Goal: Task Accomplishment & Management: Complete application form

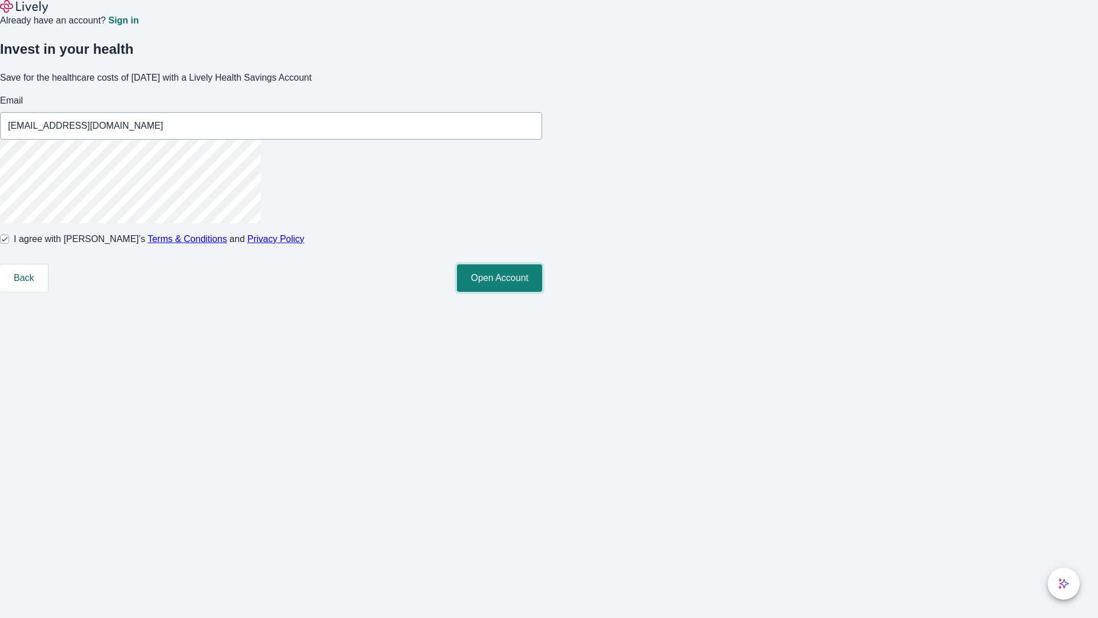
click at [542, 292] on button "Open Account" at bounding box center [499, 277] width 85 height 27
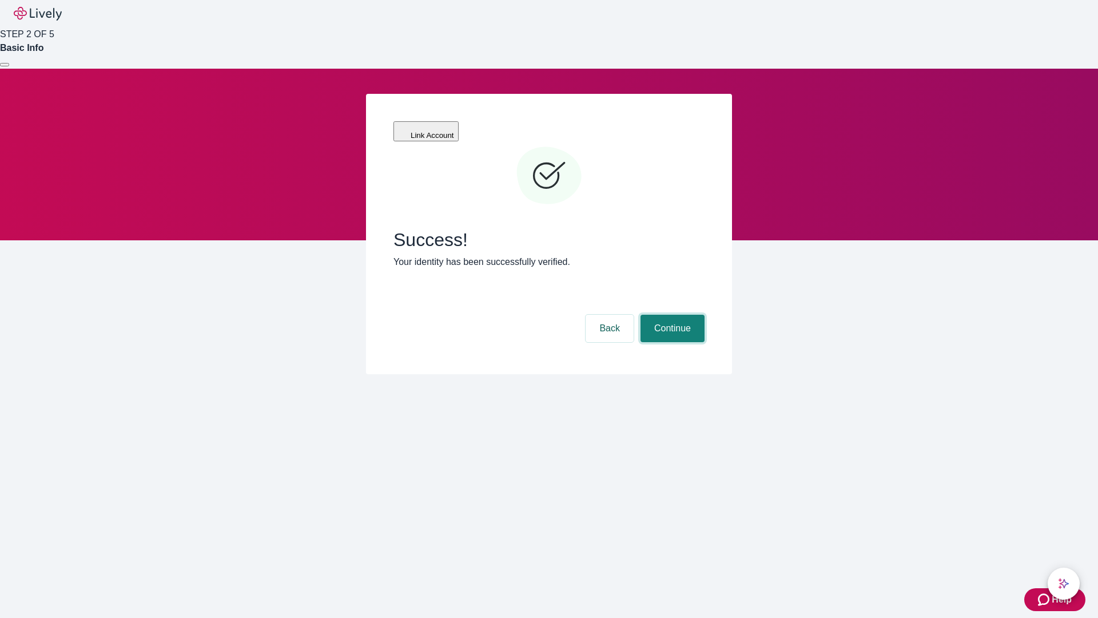
click at [671, 315] on button "Continue" at bounding box center [673, 328] width 64 height 27
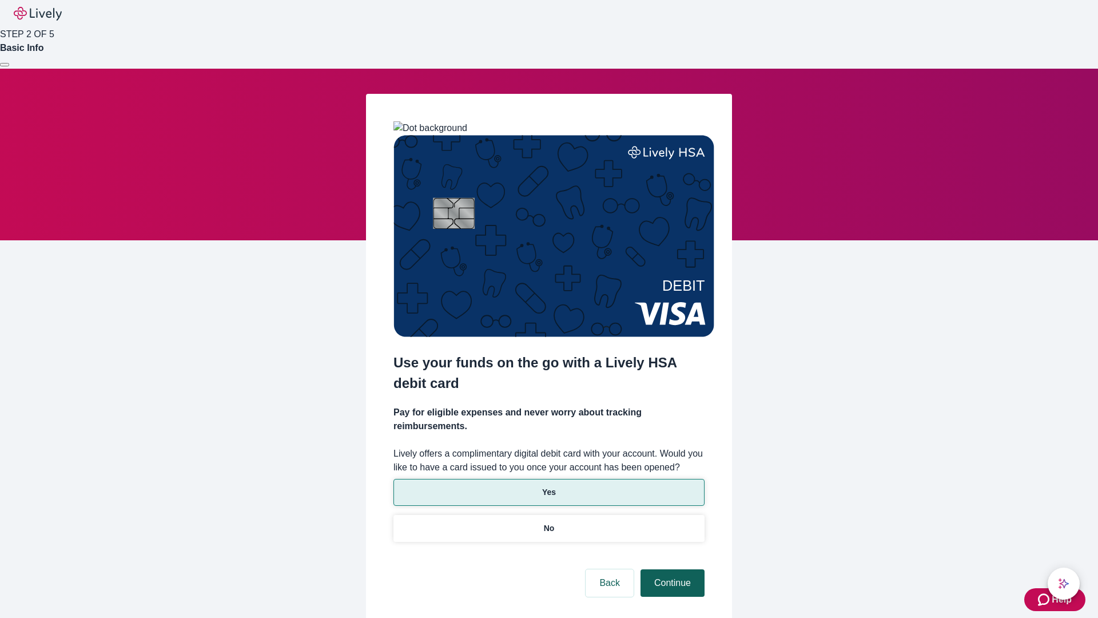
click at [549, 486] on p "Yes" at bounding box center [549, 492] width 14 height 12
click at [671, 569] on button "Continue" at bounding box center [673, 582] width 64 height 27
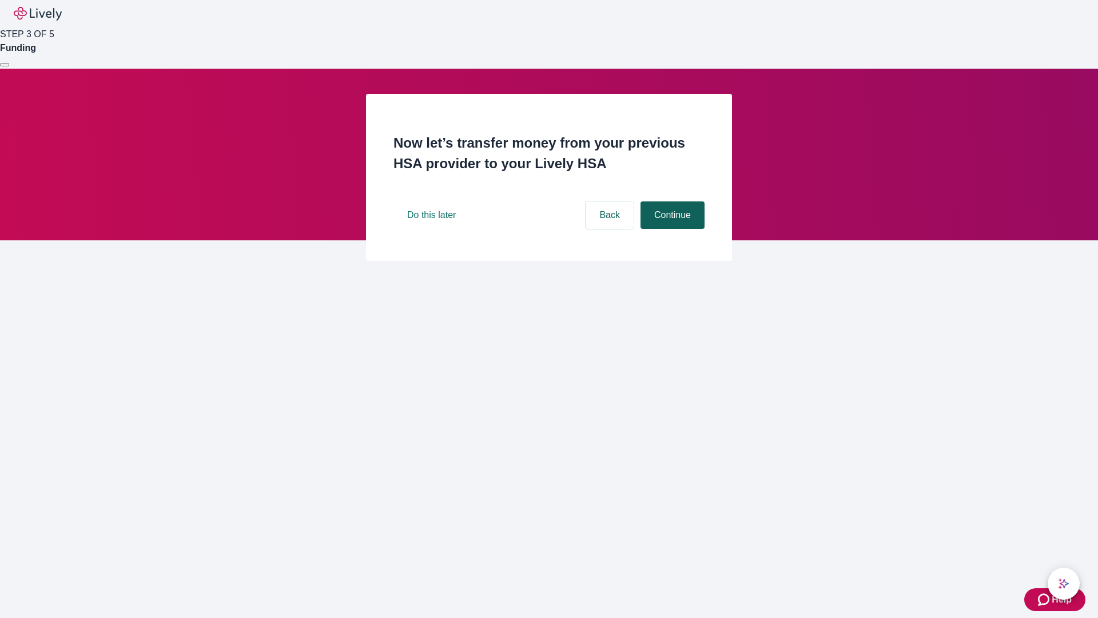
click at [671, 229] on button "Continue" at bounding box center [673, 214] width 64 height 27
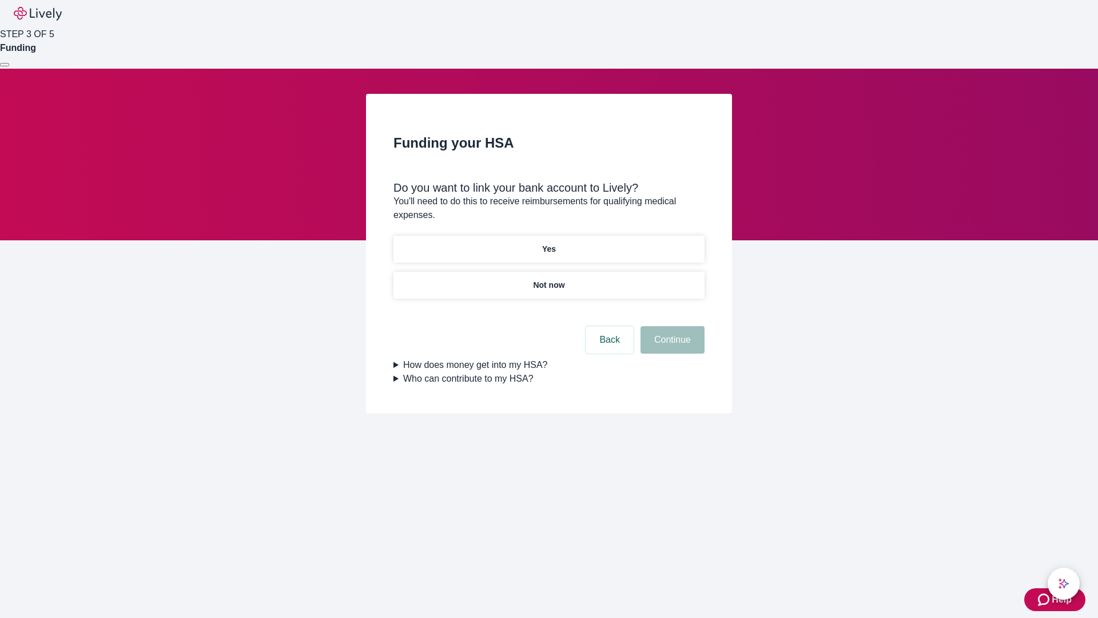
click at [549, 243] on p "Yes" at bounding box center [549, 249] width 14 height 12
click at [671, 326] on button "Continue" at bounding box center [673, 339] width 64 height 27
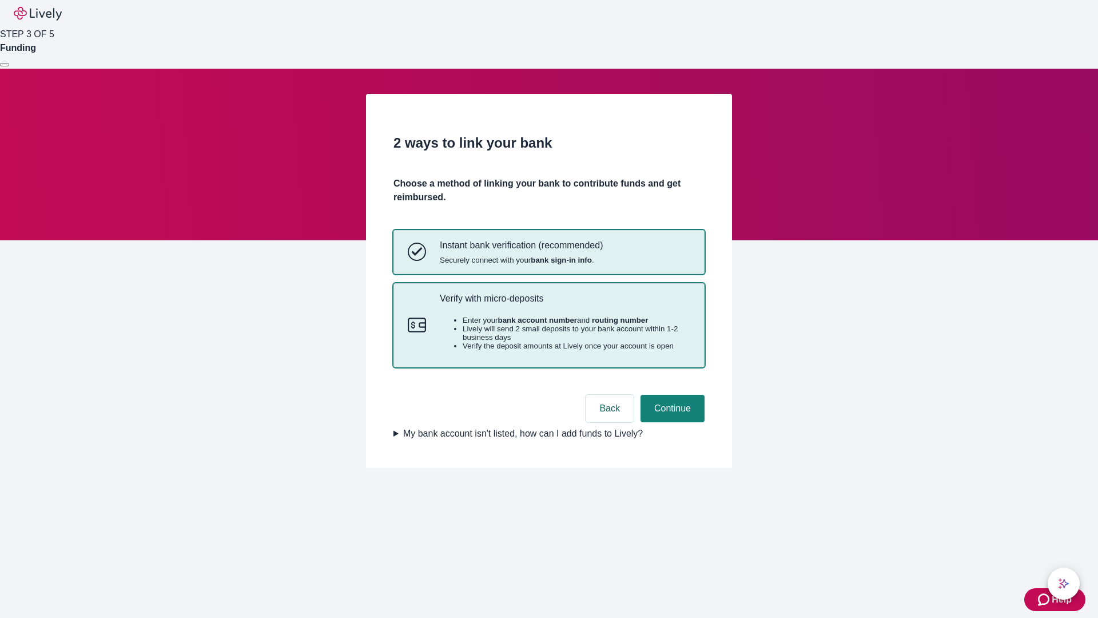
click at [565, 304] on p "Verify with micro-deposits" at bounding box center [565, 298] width 251 height 11
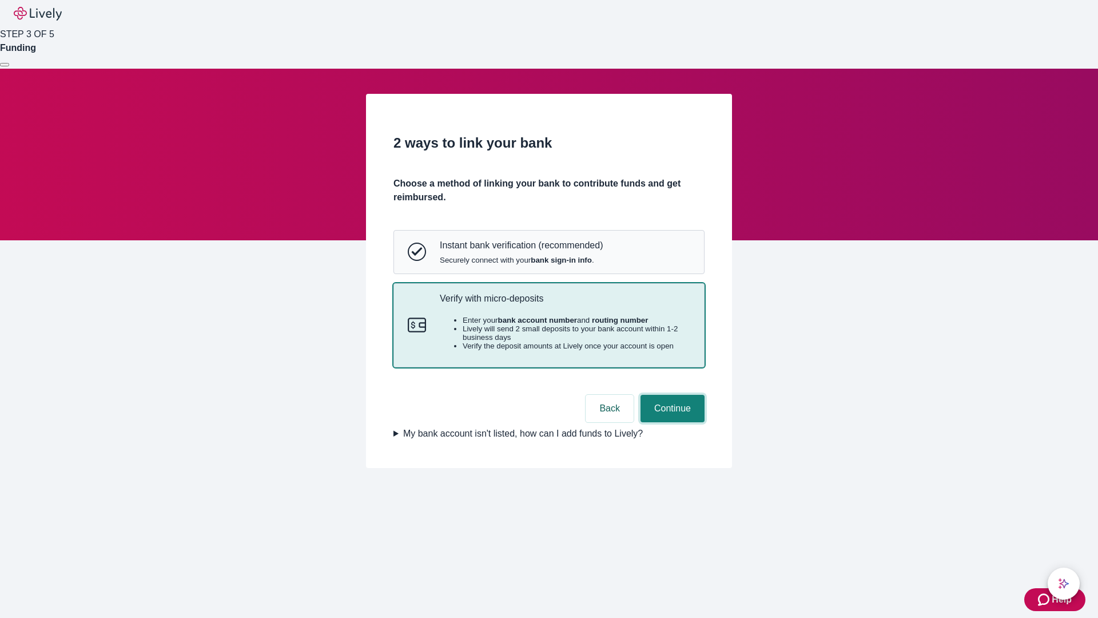
click at [671, 422] on button "Continue" at bounding box center [673, 408] width 64 height 27
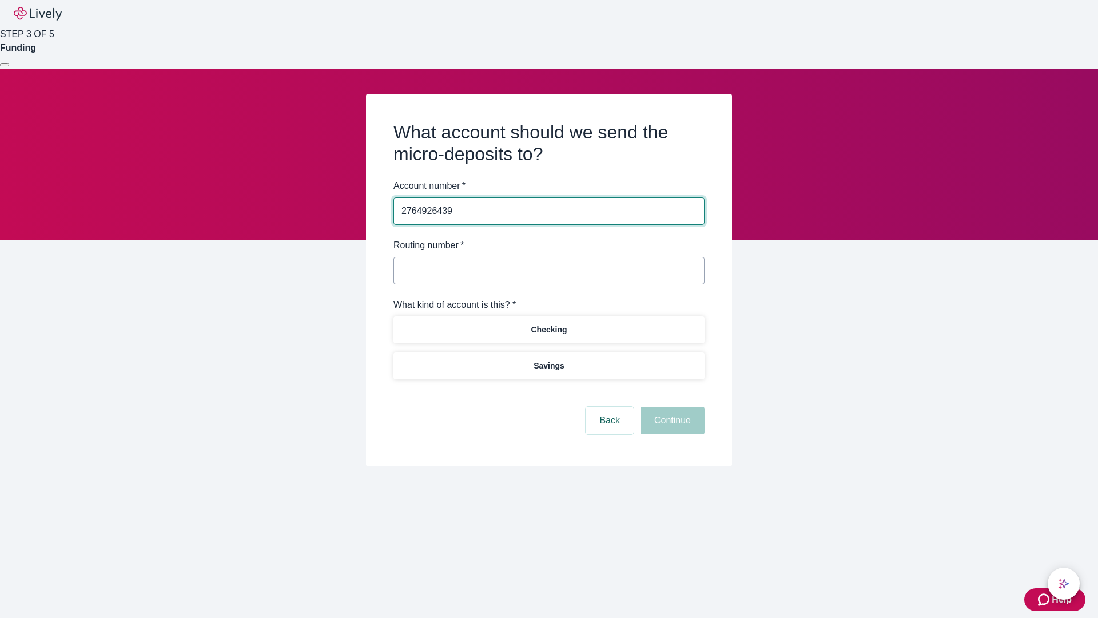
type input "2764926439"
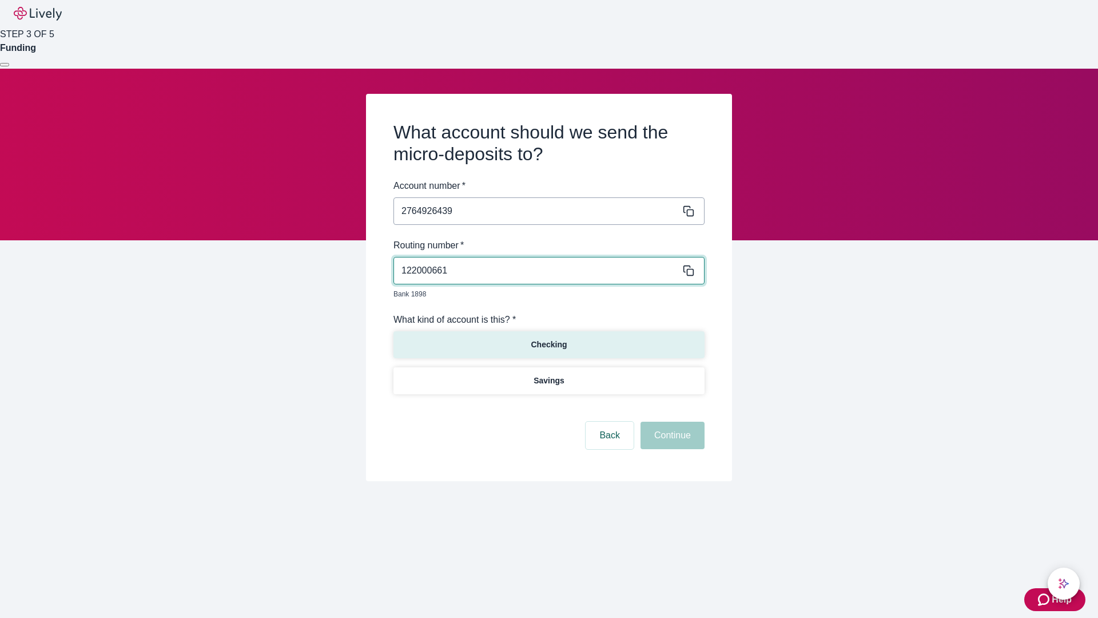
type input "122000661"
click at [549, 339] on p "Checking" at bounding box center [549, 345] width 36 height 12
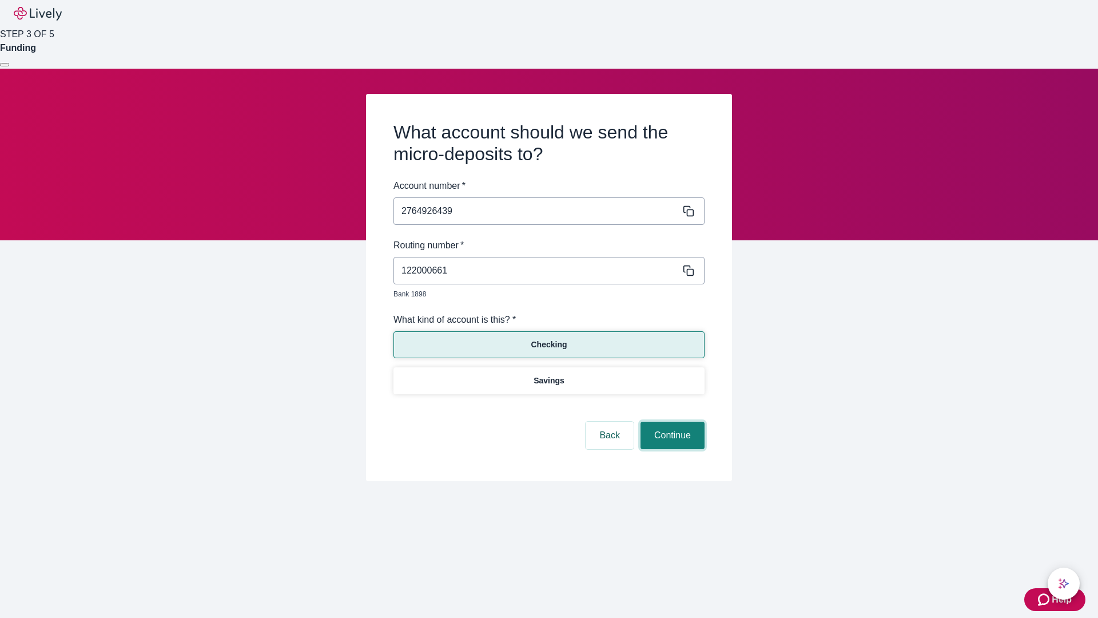
click at [671, 422] on button "Continue" at bounding box center [673, 435] width 64 height 27
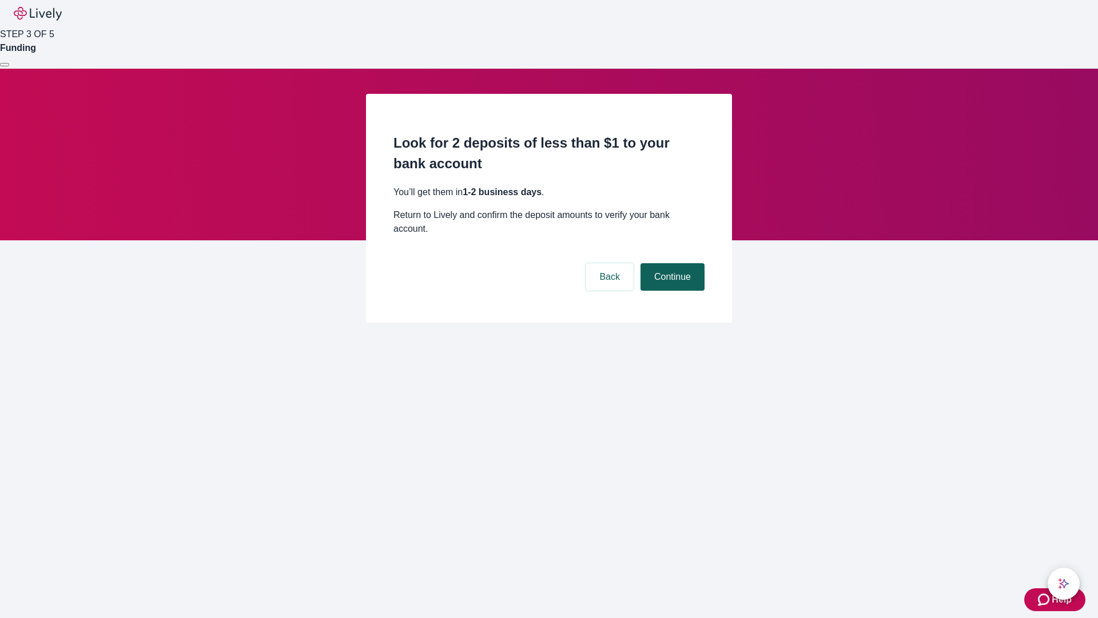
click at [671, 263] on button "Continue" at bounding box center [673, 276] width 64 height 27
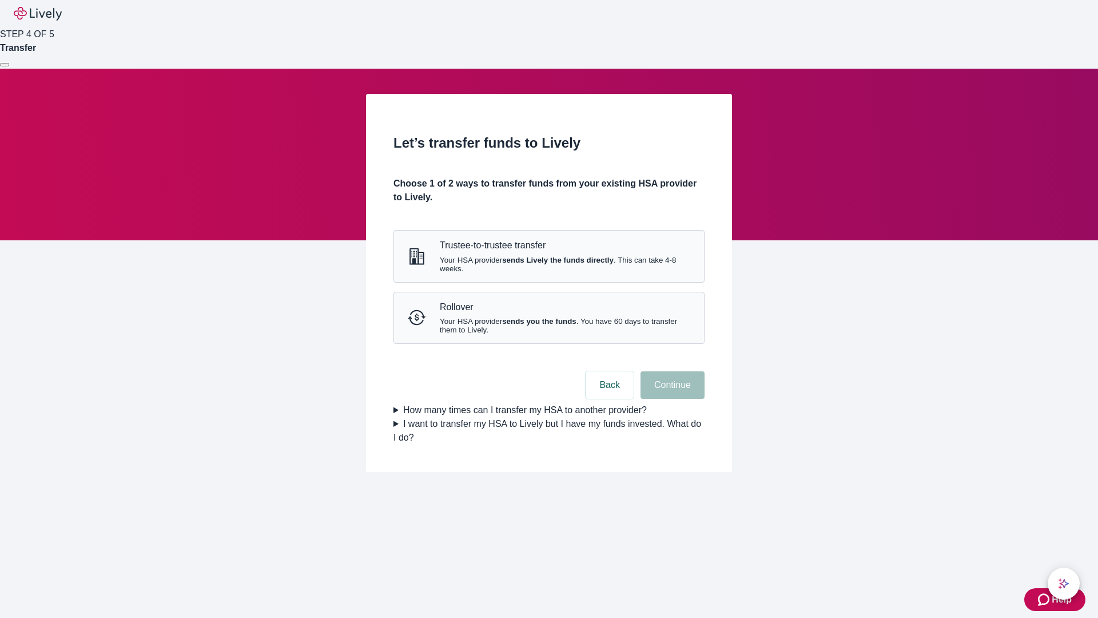
click at [549, 326] on strong "sends you the funds" at bounding box center [539, 321] width 74 height 9
click at [671, 399] on button "Continue" at bounding box center [673, 384] width 64 height 27
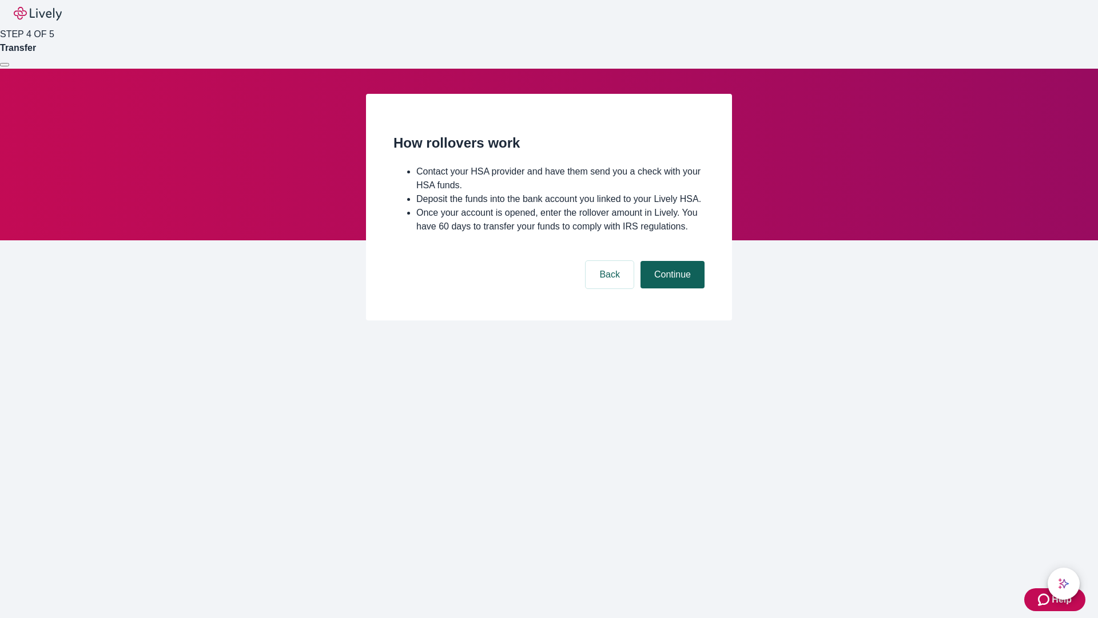
click at [671, 288] on button "Continue" at bounding box center [673, 274] width 64 height 27
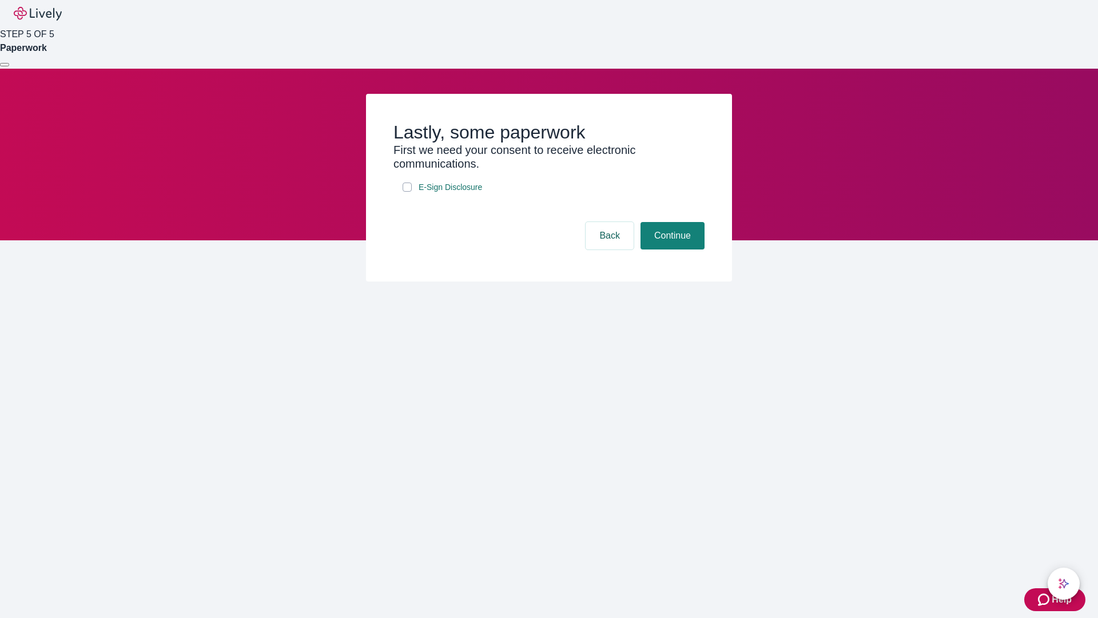
click at [407, 192] on input "E-Sign Disclosure" at bounding box center [407, 187] width 9 height 9
checkbox input "true"
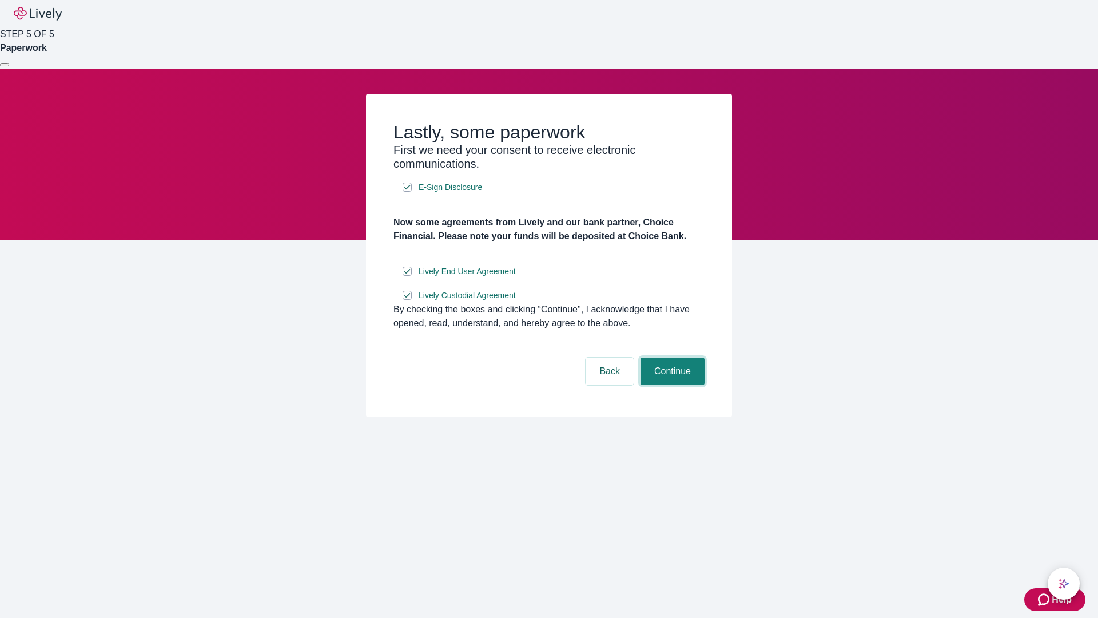
click at [671, 385] on button "Continue" at bounding box center [673, 371] width 64 height 27
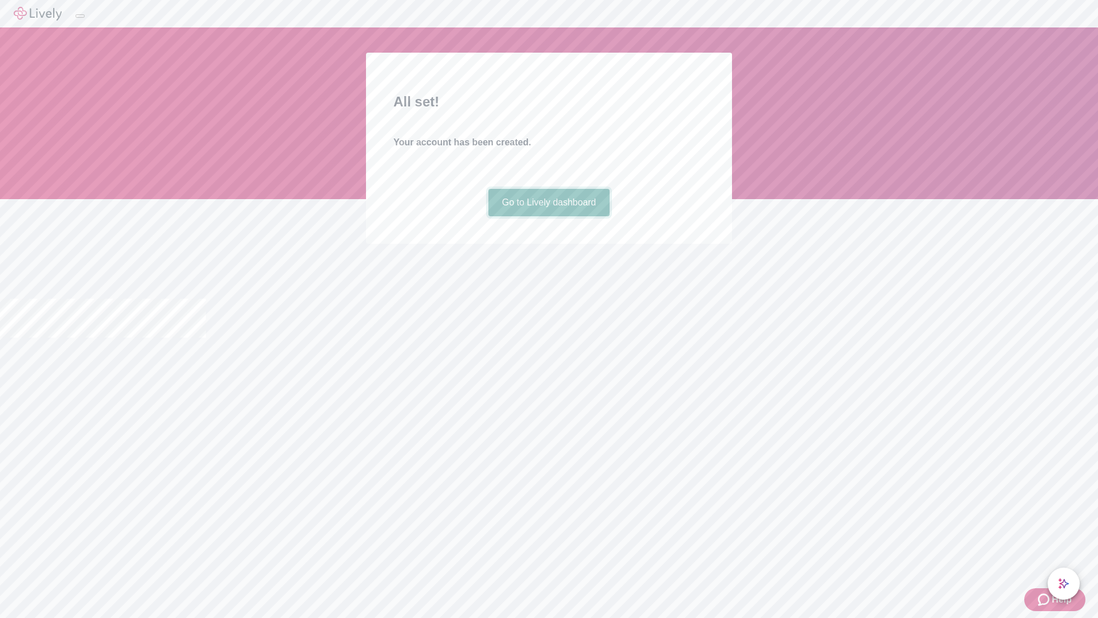
click at [549, 216] on link "Go to Lively dashboard" at bounding box center [550, 202] width 122 height 27
